Goal: Information Seeking & Learning: Learn about a topic

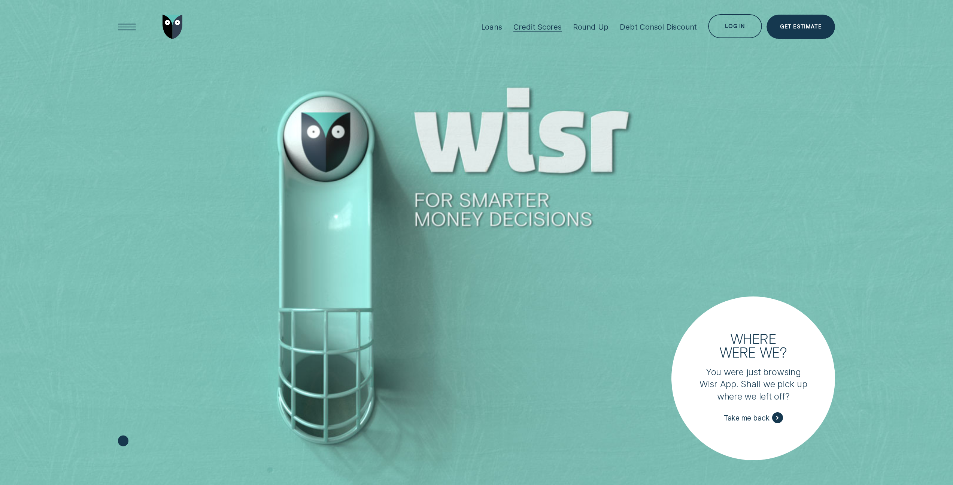
click at [531, 24] on div "Credit Scores" at bounding box center [538, 26] width 48 height 9
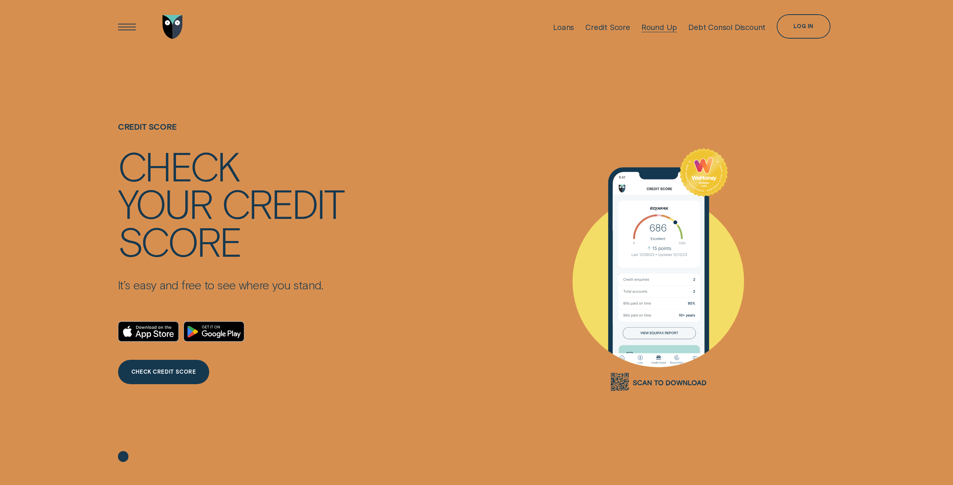
click at [652, 26] on div "Round Up" at bounding box center [660, 26] width 36 height 9
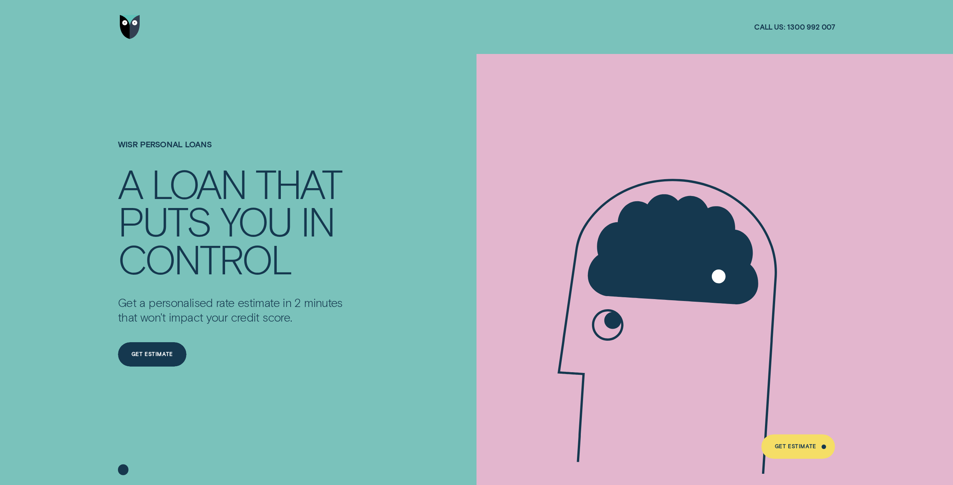
drag, startPoint x: 672, startPoint y: 223, endPoint x: 671, endPoint y: 105, distance: 117.6
click at [671, 105] on icon at bounding box center [673, 326] width 307 height 448
drag, startPoint x: 687, startPoint y: 266, endPoint x: 687, endPoint y: 235, distance: 30.7
click at [687, 235] on icon at bounding box center [673, 249] width 170 height 110
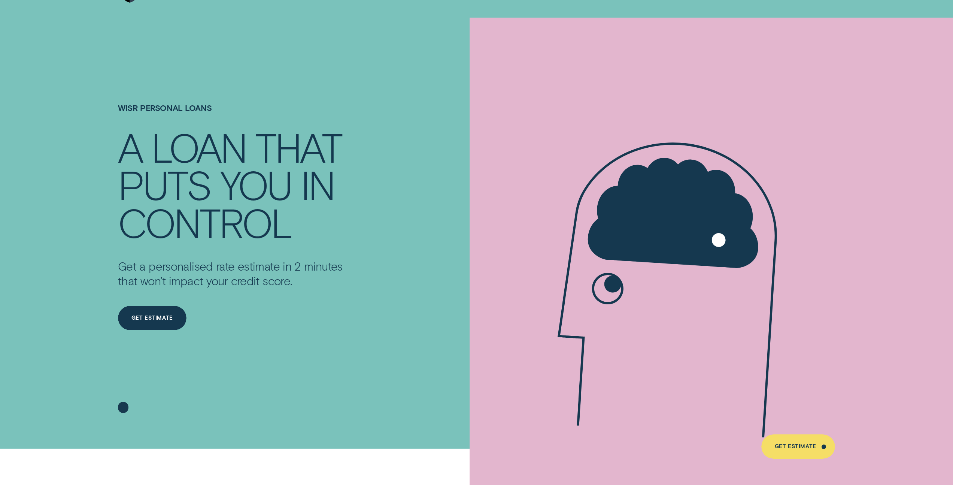
scroll to position [51, 0]
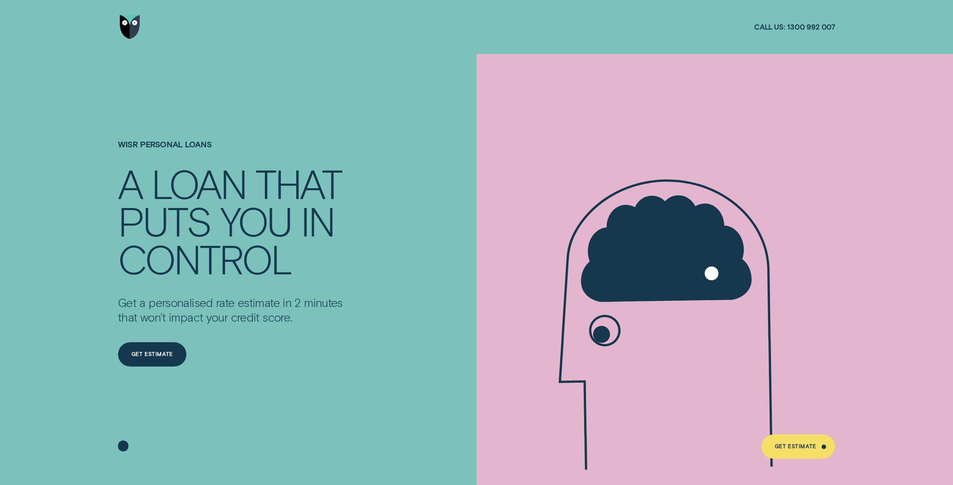
scroll to position [42, 0]
